Goal: Book appointment/travel/reservation

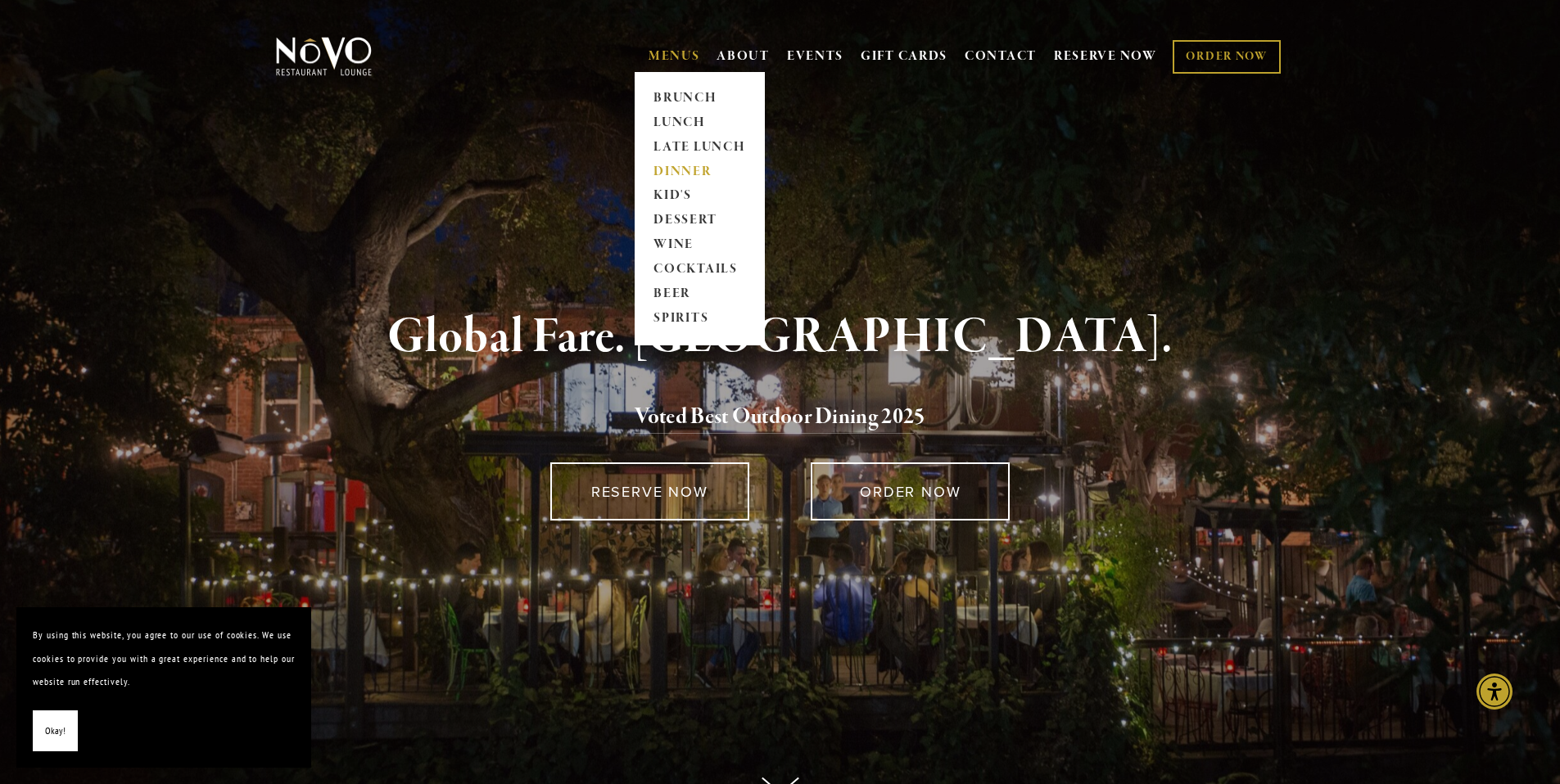
click at [669, 165] on link "DINNER" at bounding box center [699, 171] width 102 height 25
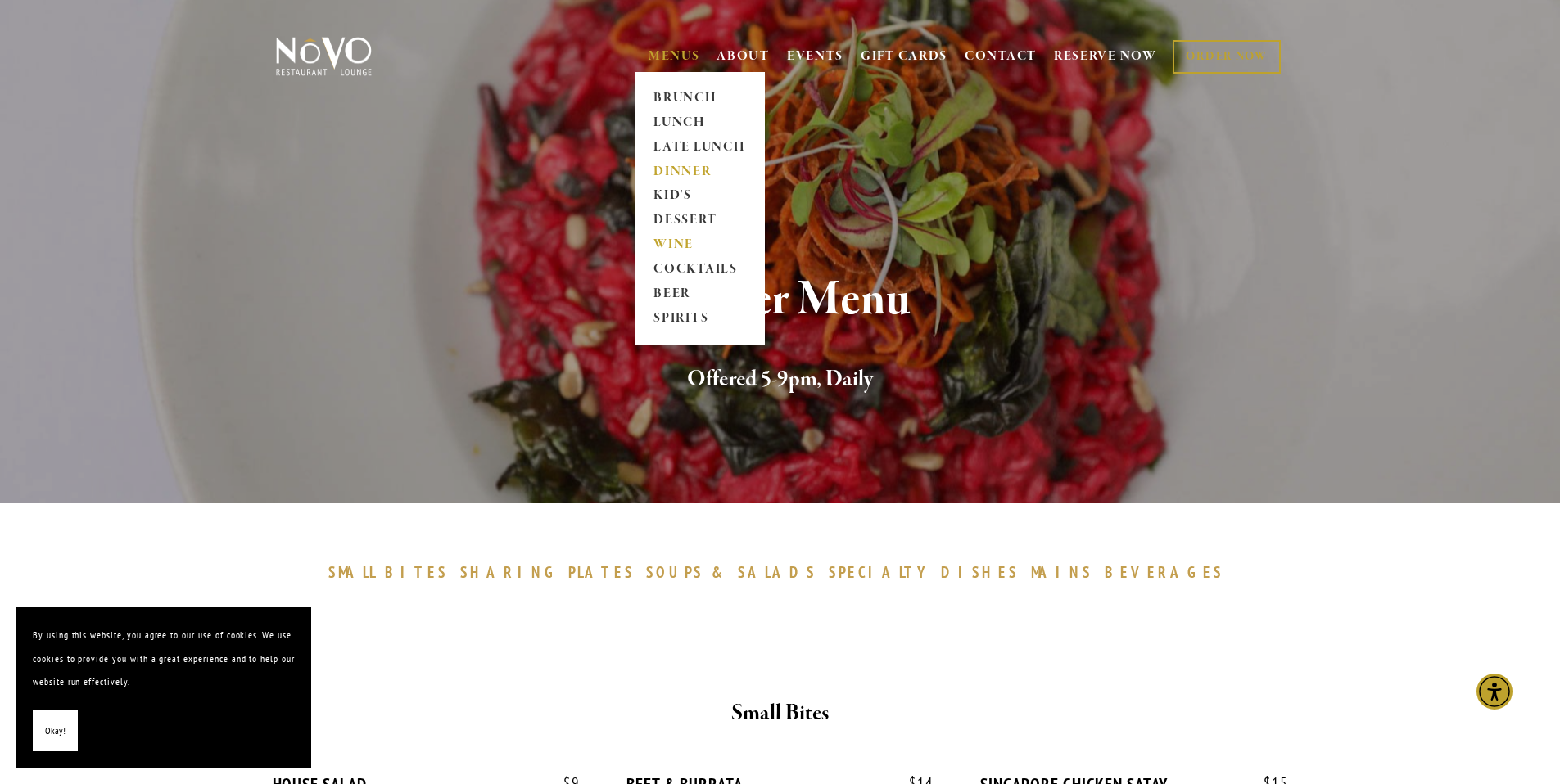
click at [672, 242] on link "WINE" at bounding box center [699, 245] width 102 height 25
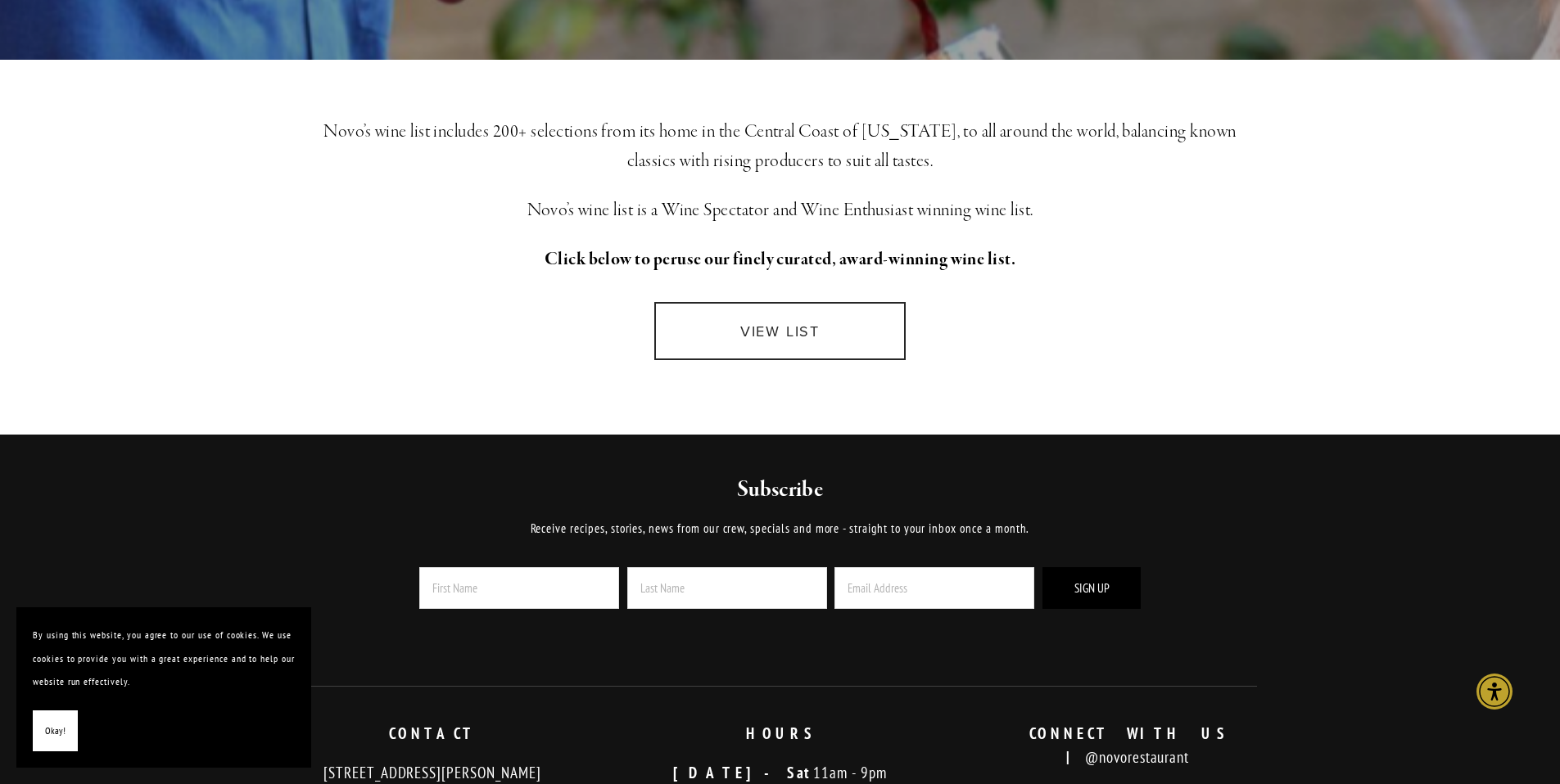
scroll to position [301, 0]
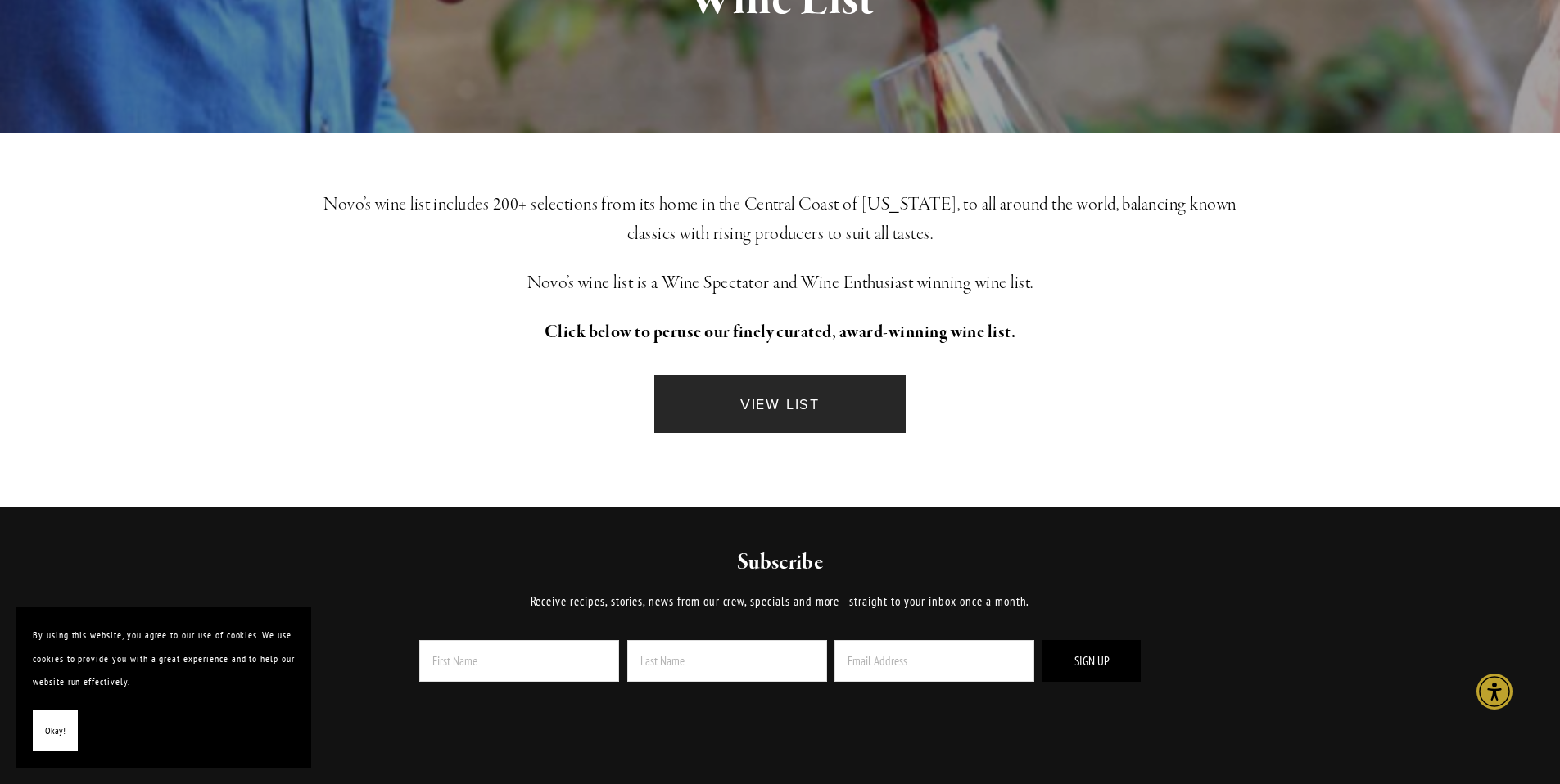
click at [763, 395] on link "VIEW LIST" at bounding box center [780, 404] width 250 height 58
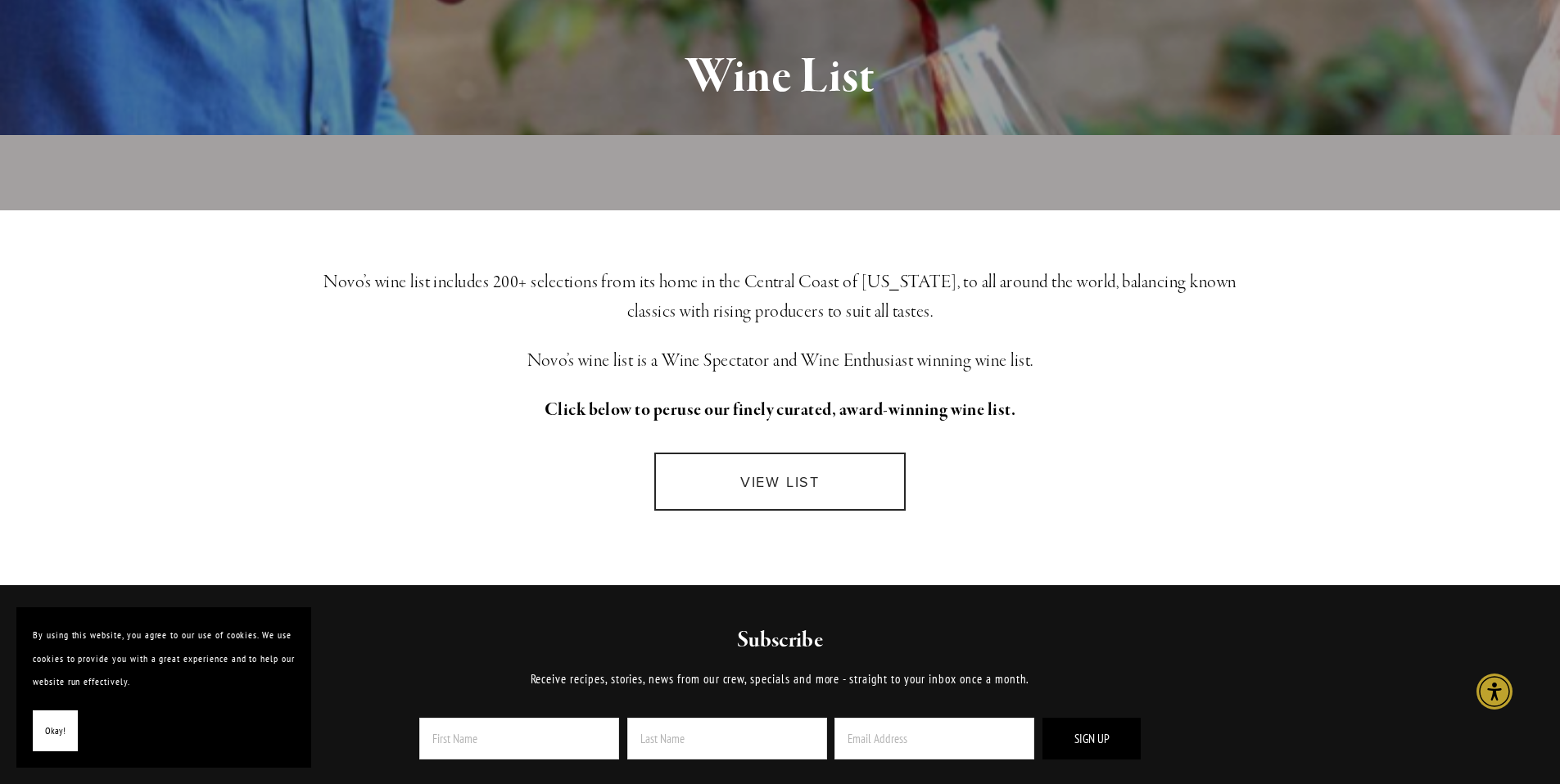
scroll to position [0, 0]
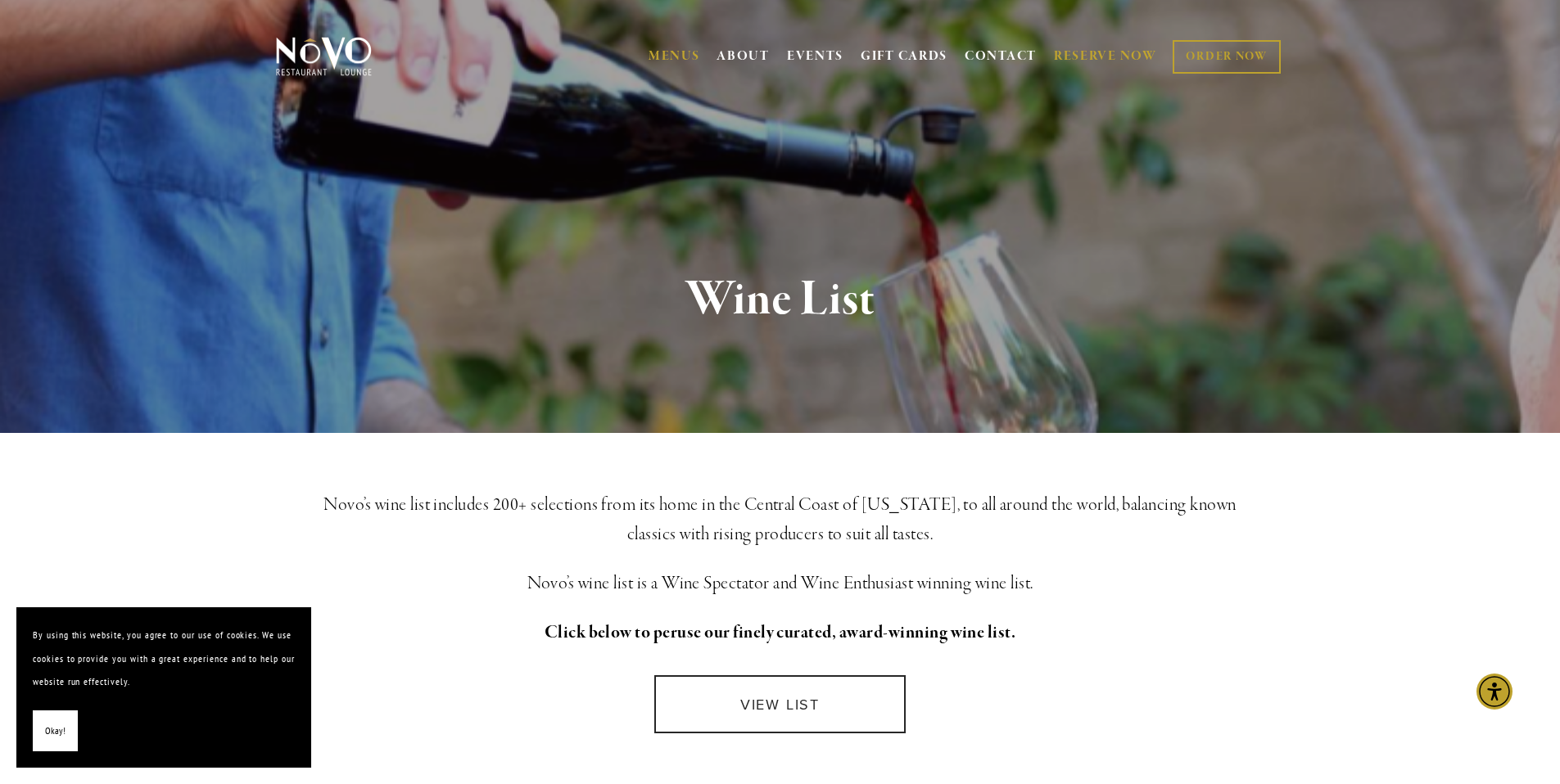
click at [1108, 60] on link "RESERVE NOW" at bounding box center [1106, 57] width 103 height 31
